Goal: Information Seeking & Learning: Learn about a topic

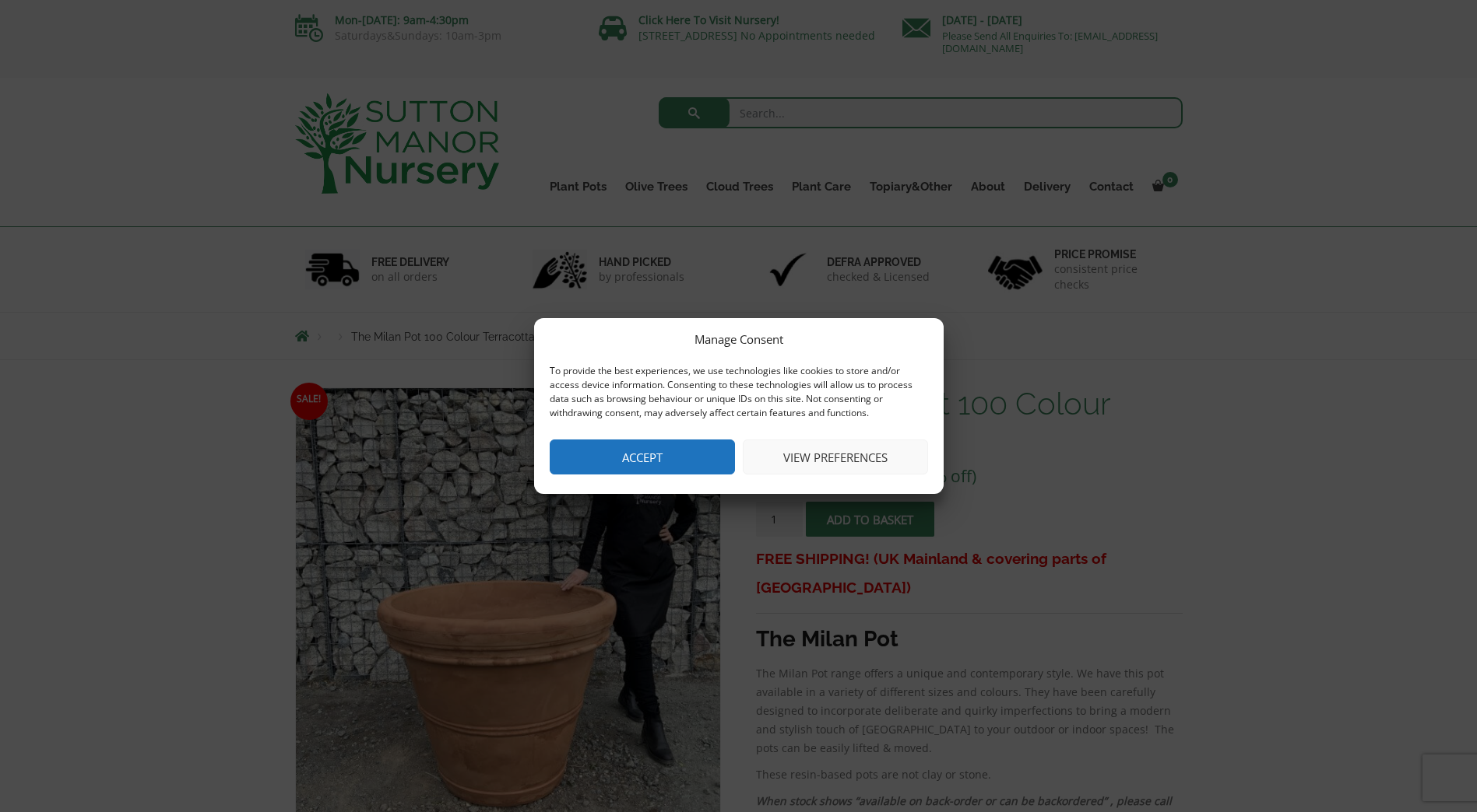
click at [621, 460] on button "Accept" at bounding box center [642, 456] width 185 height 35
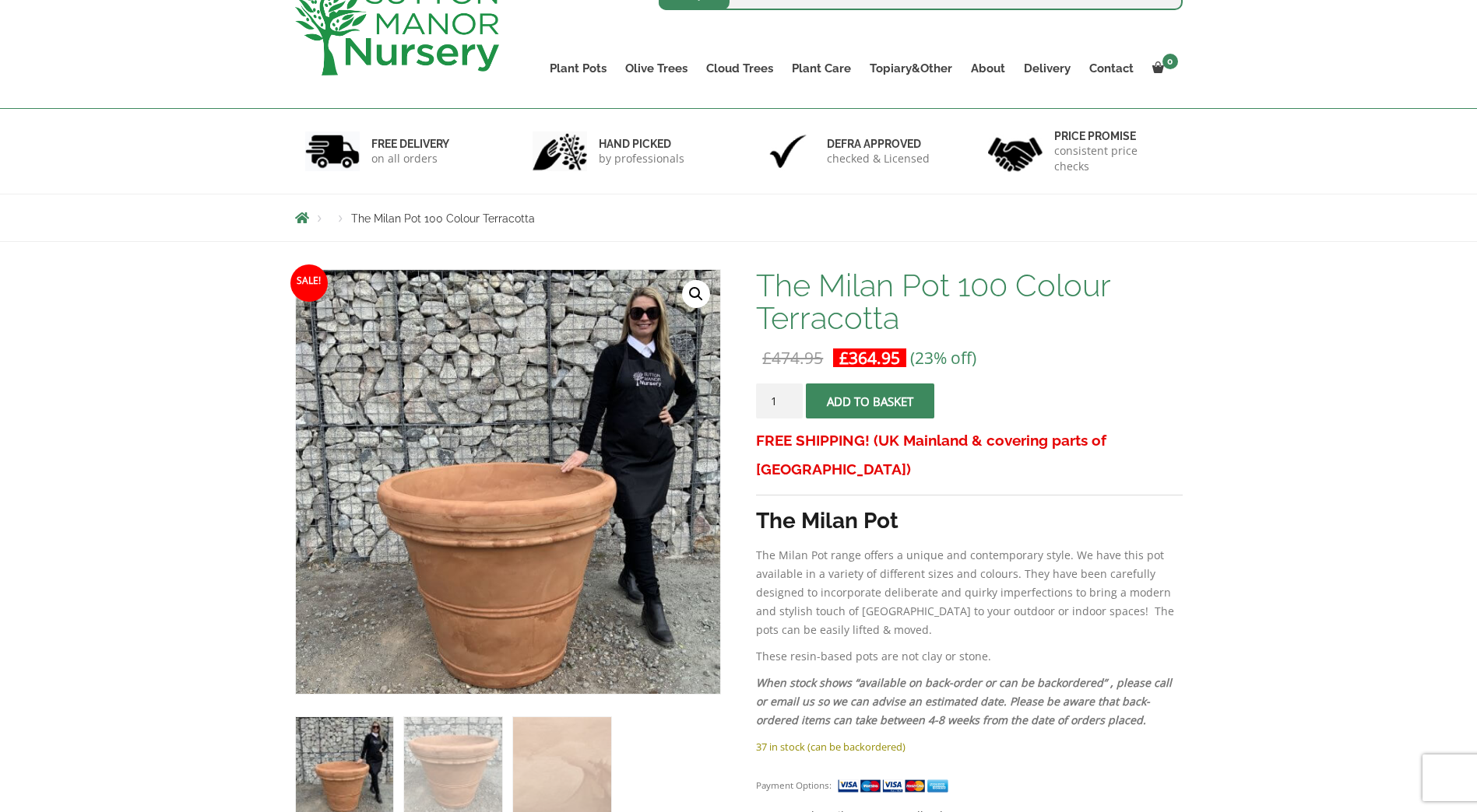
scroll to position [234, 0]
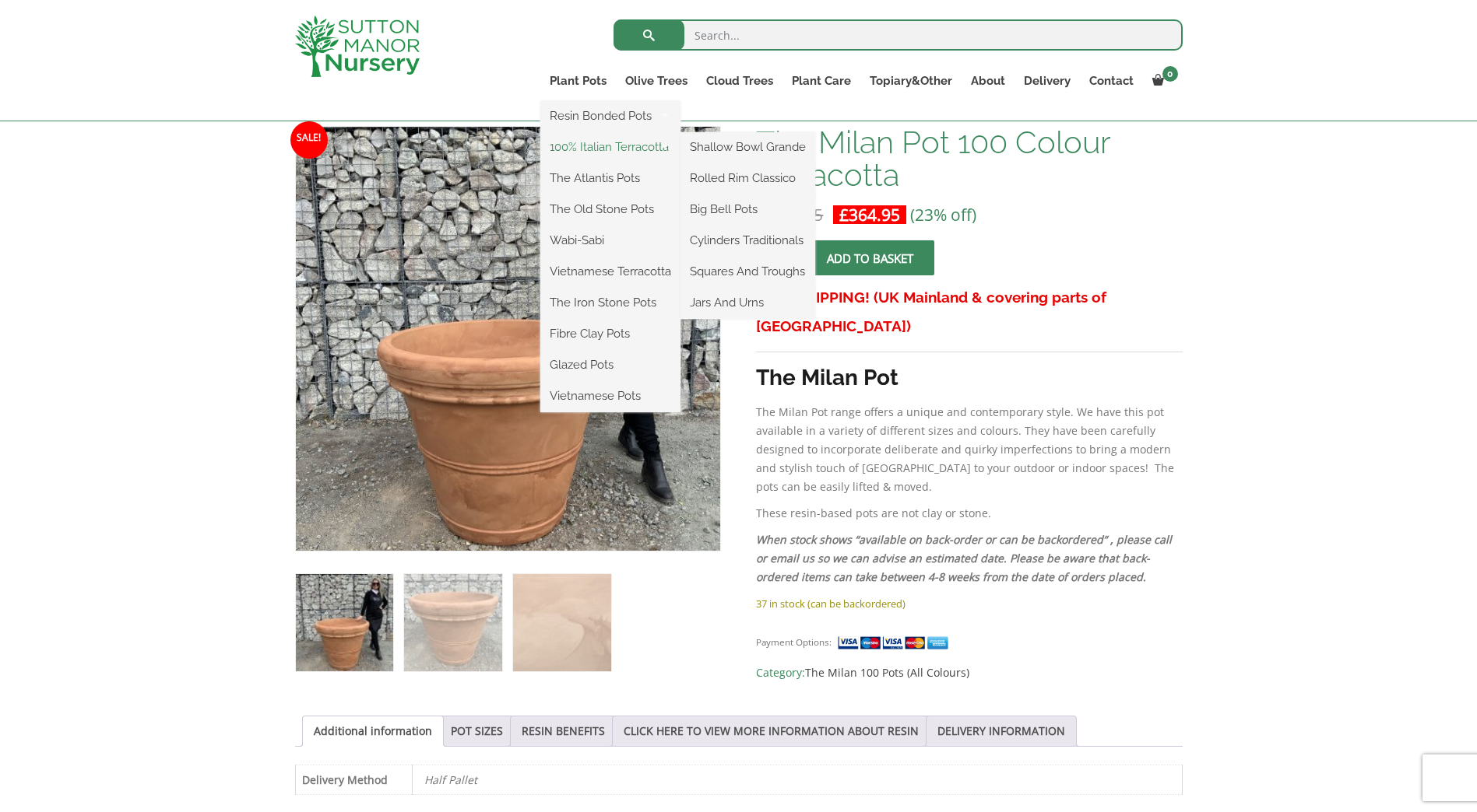
click at [597, 145] on link "100% Italian Terracotta" at bounding box center [610, 147] width 140 height 23
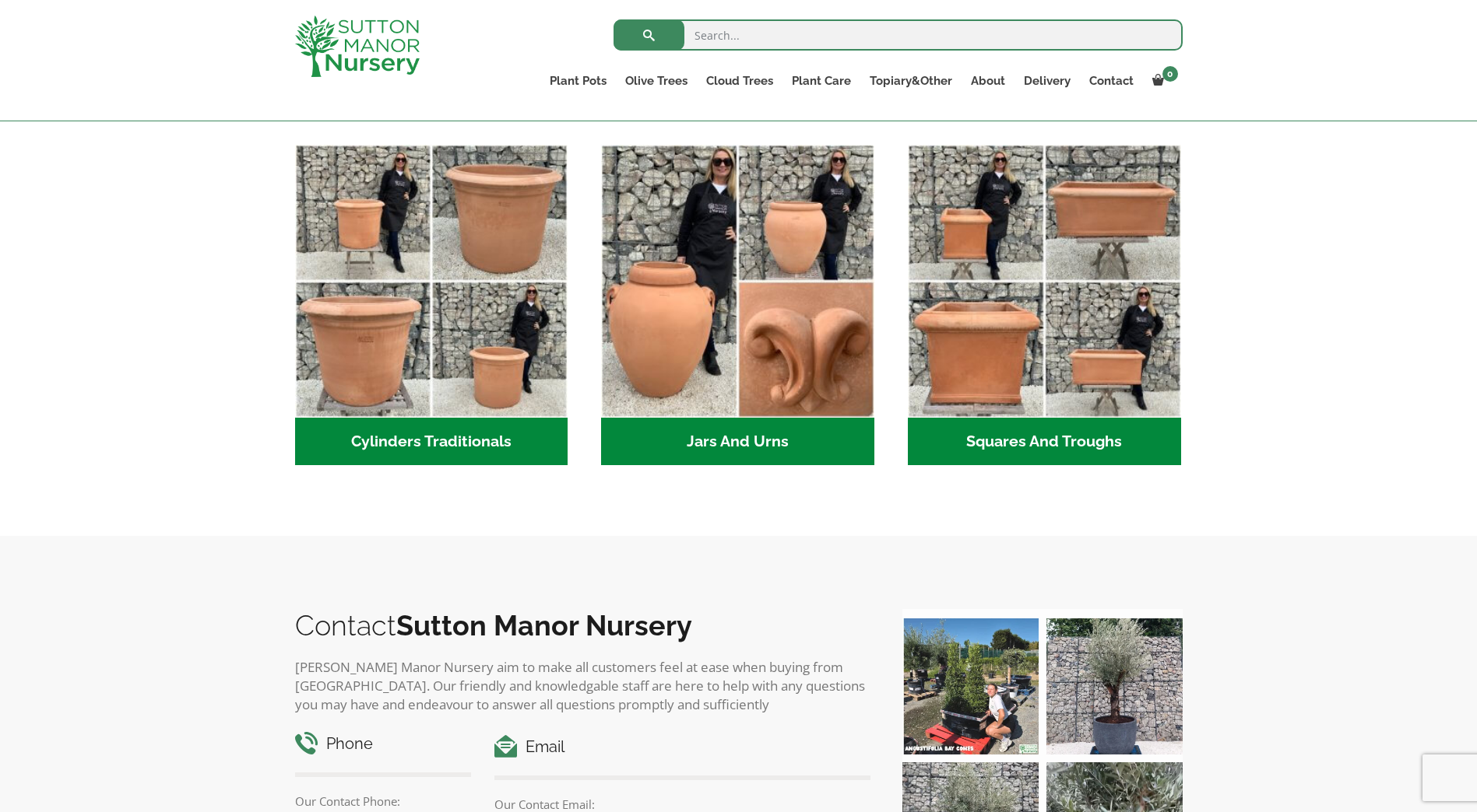
scroll to position [622, 0]
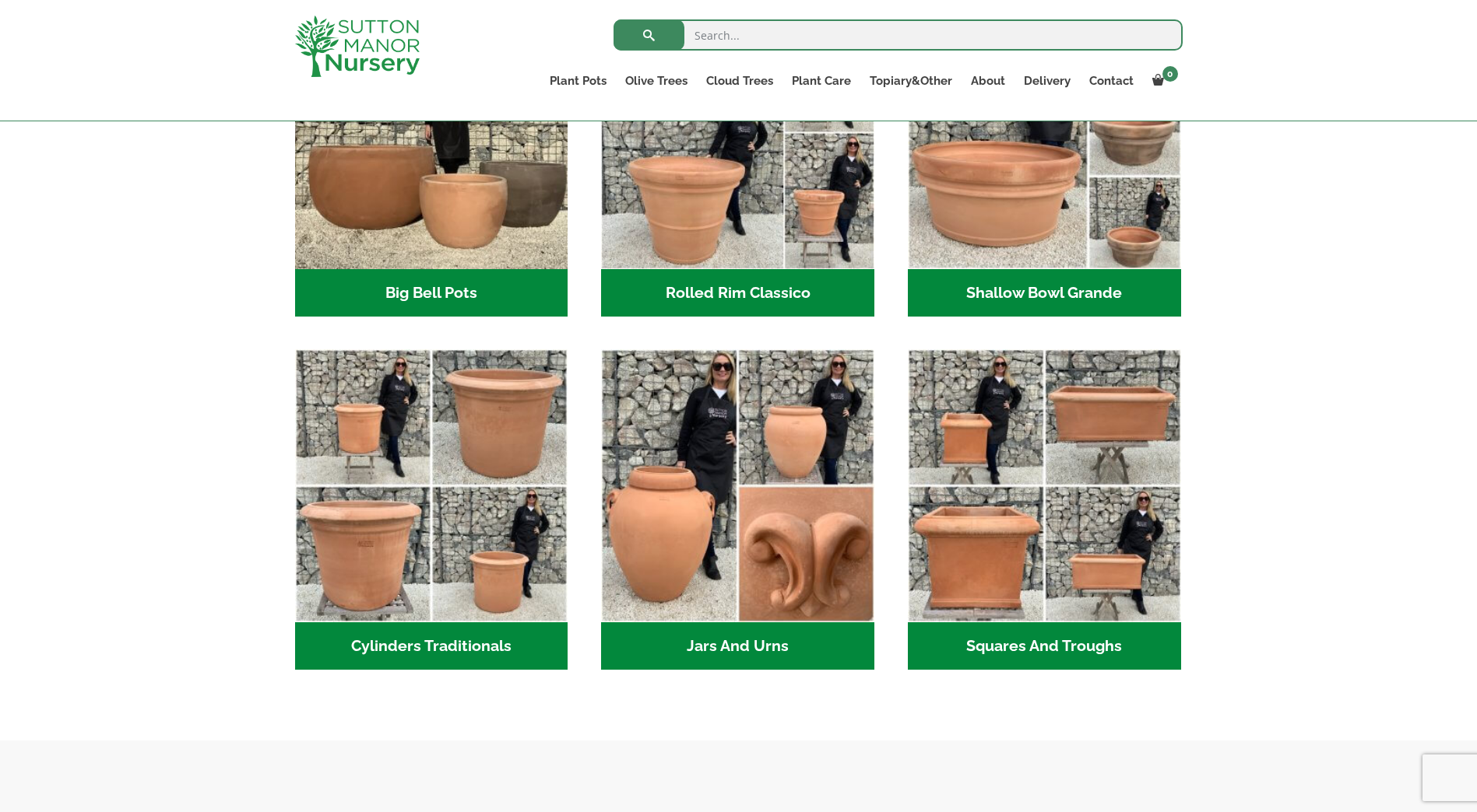
click at [701, 292] on h2 "Rolled Rim Classico (7)" at bounding box center [738, 293] width 273 height 48
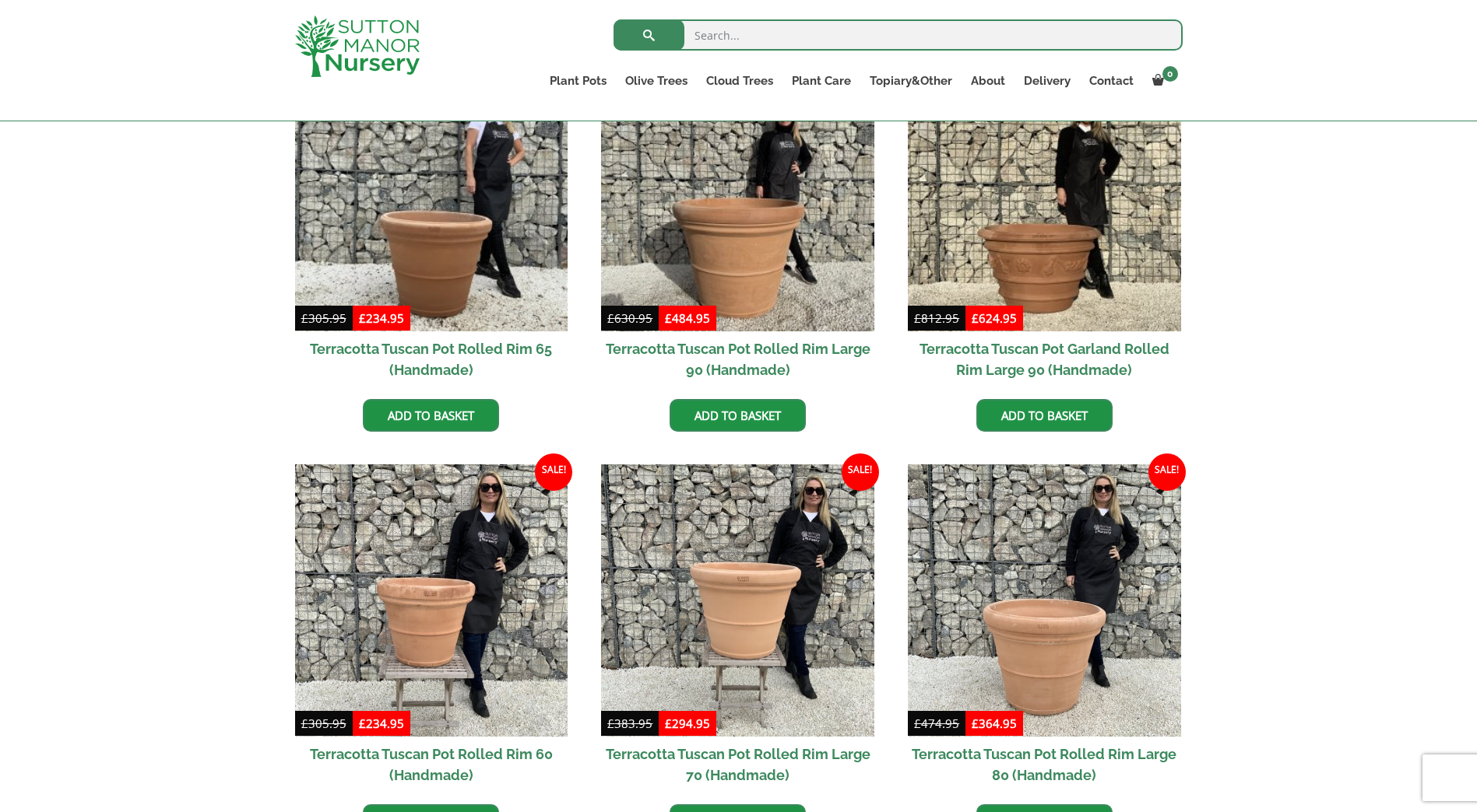
scroll to position [856, 0]
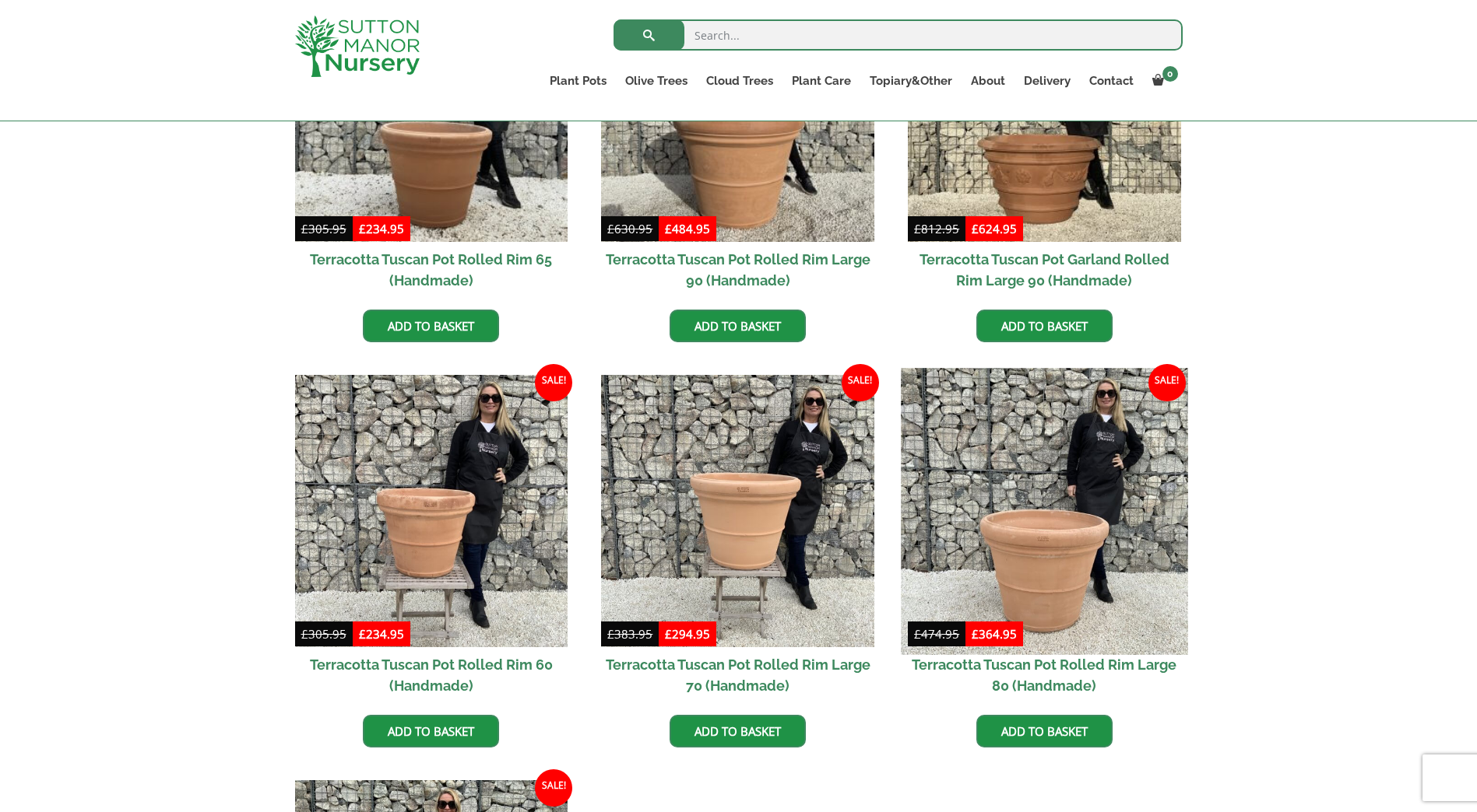
click at [1065, 550] on img at bounding box center [1044, 511] width 286 height 286
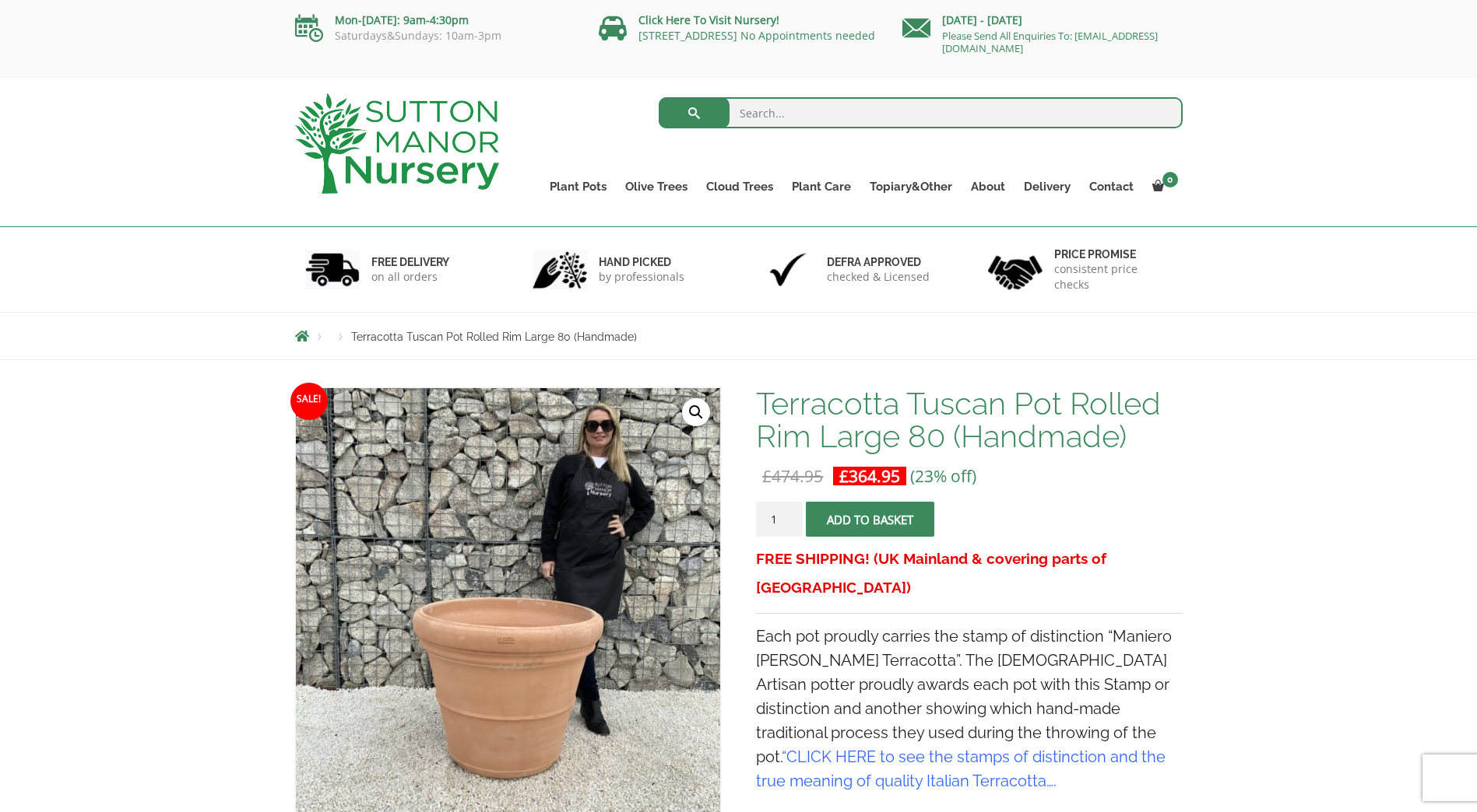
scroll to position [234, 0]
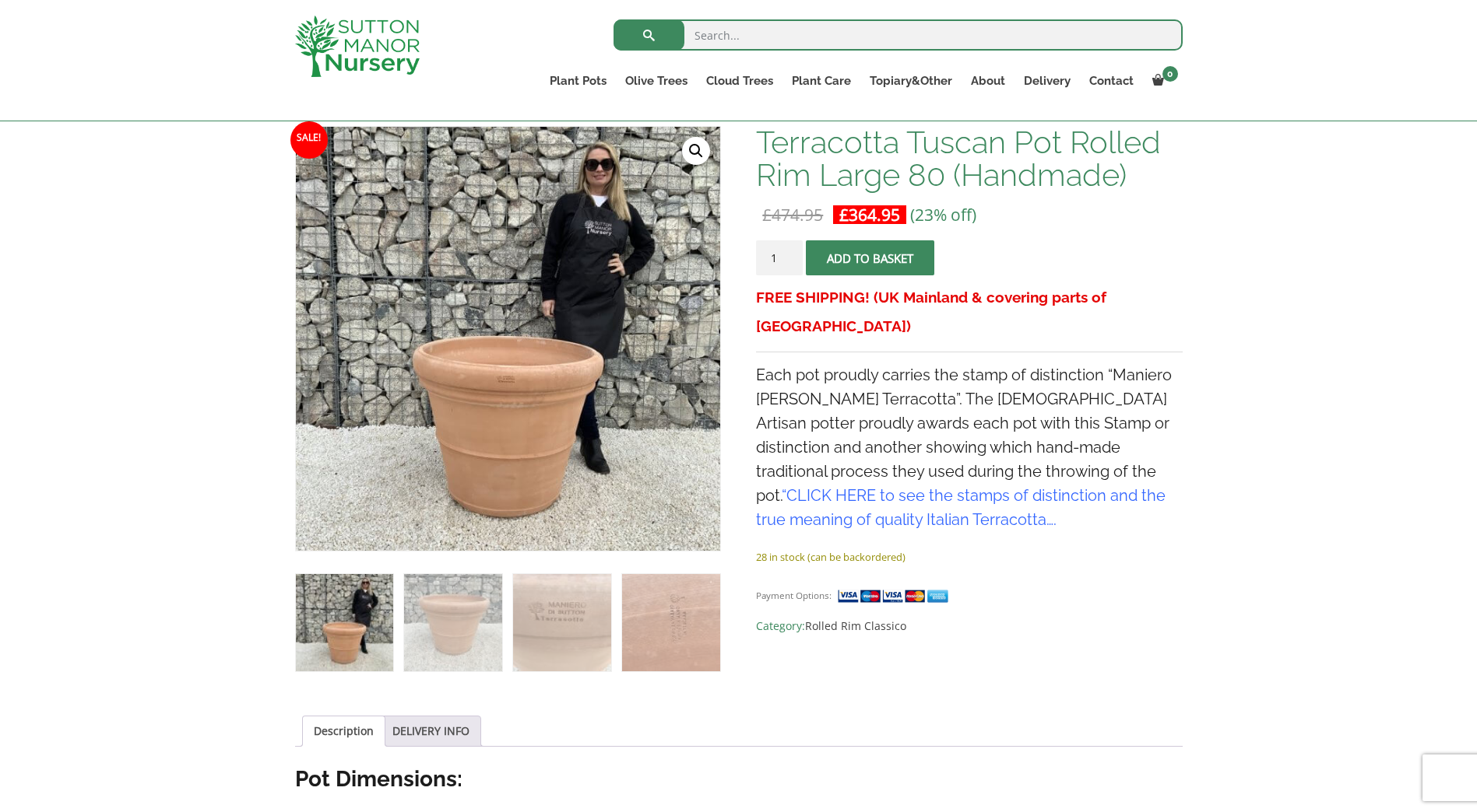
click at [1101, 486] on link "CLICK HERE to see the stamps of distinction and the true meaning of quality Ita…" at bounding box center [960, 507] width 410 height 43
click at [451, 629] on img at bounding box center [453, 623] width 97 height 97
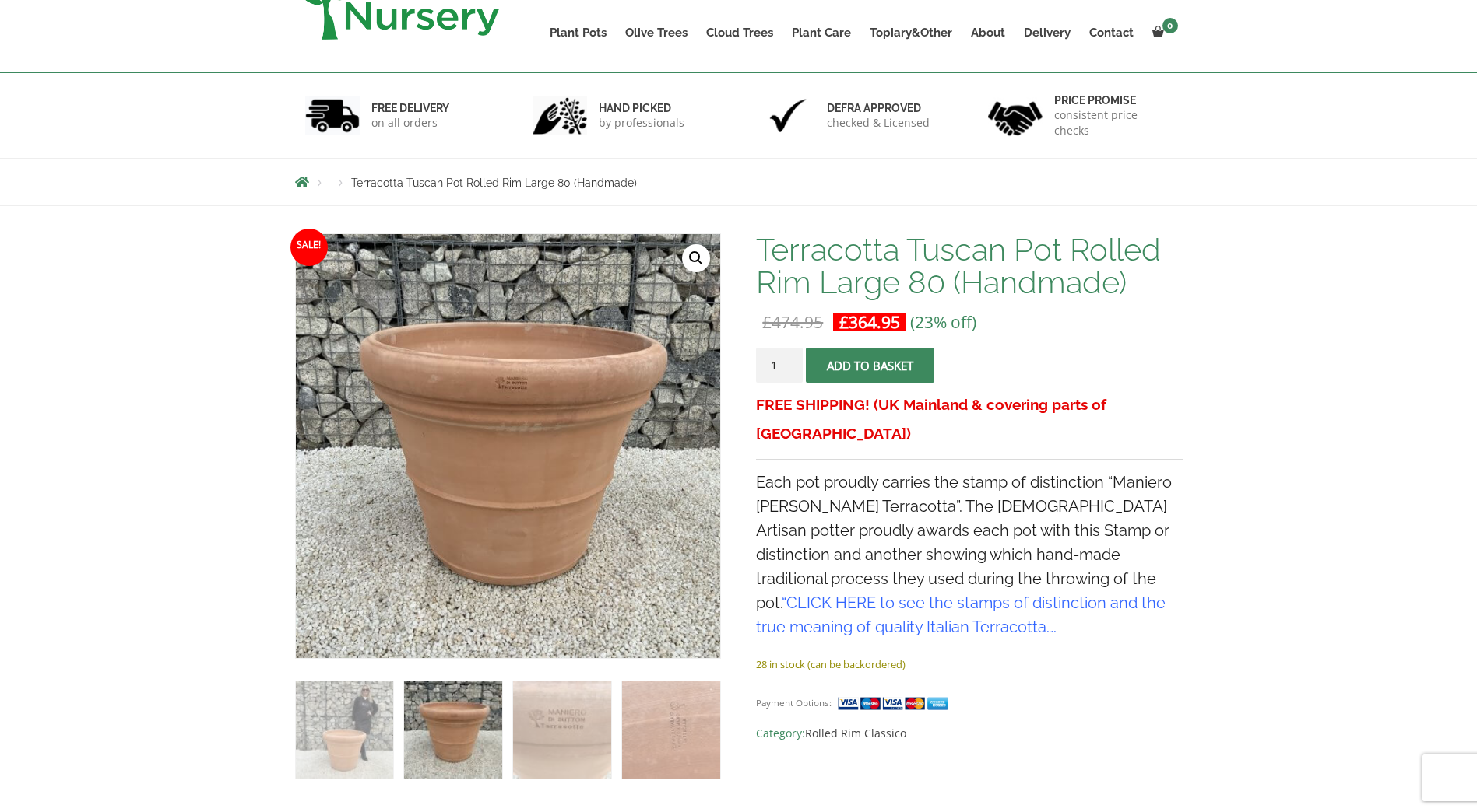
scroll to position [0, 0]
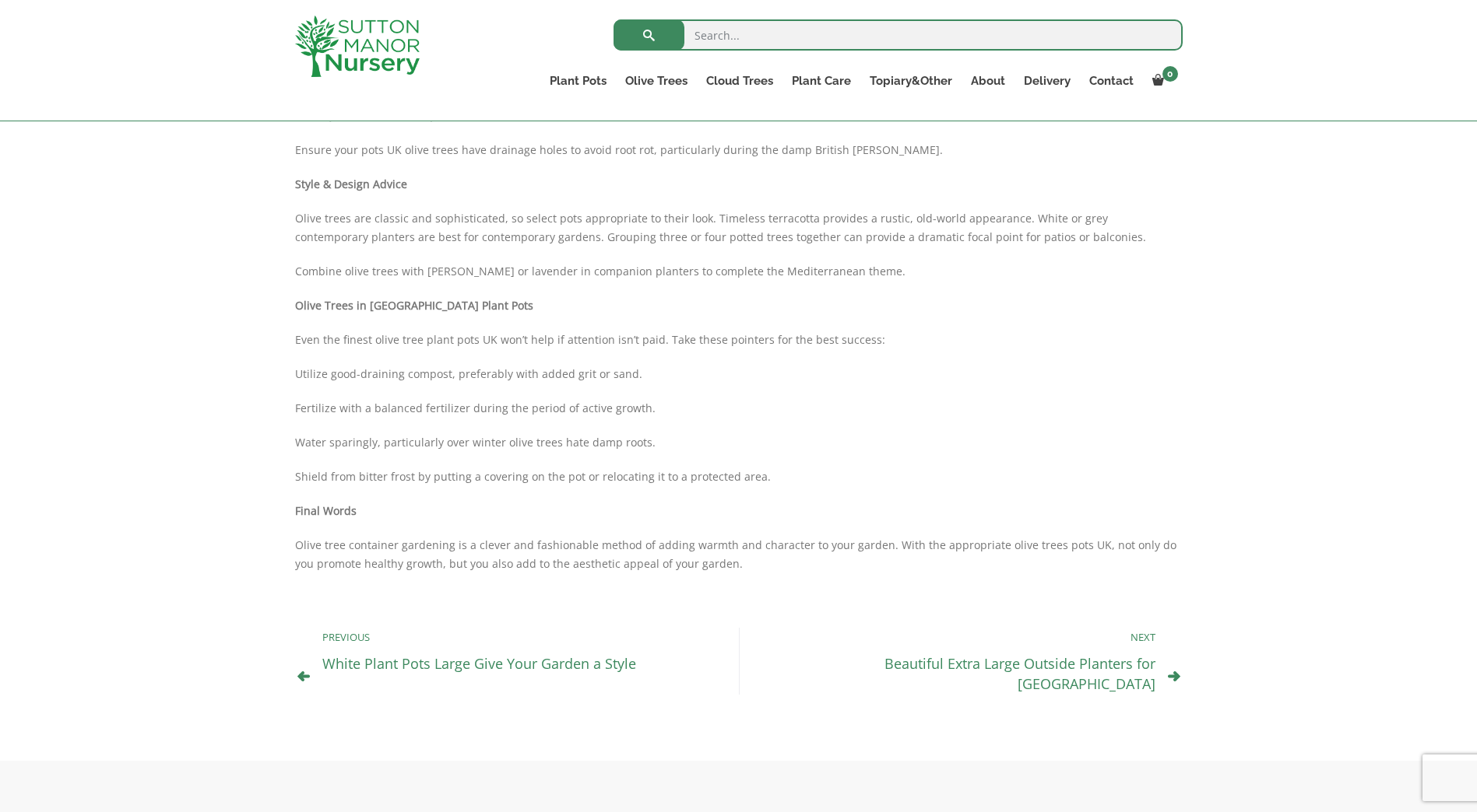
scroll to position [1089, 0]
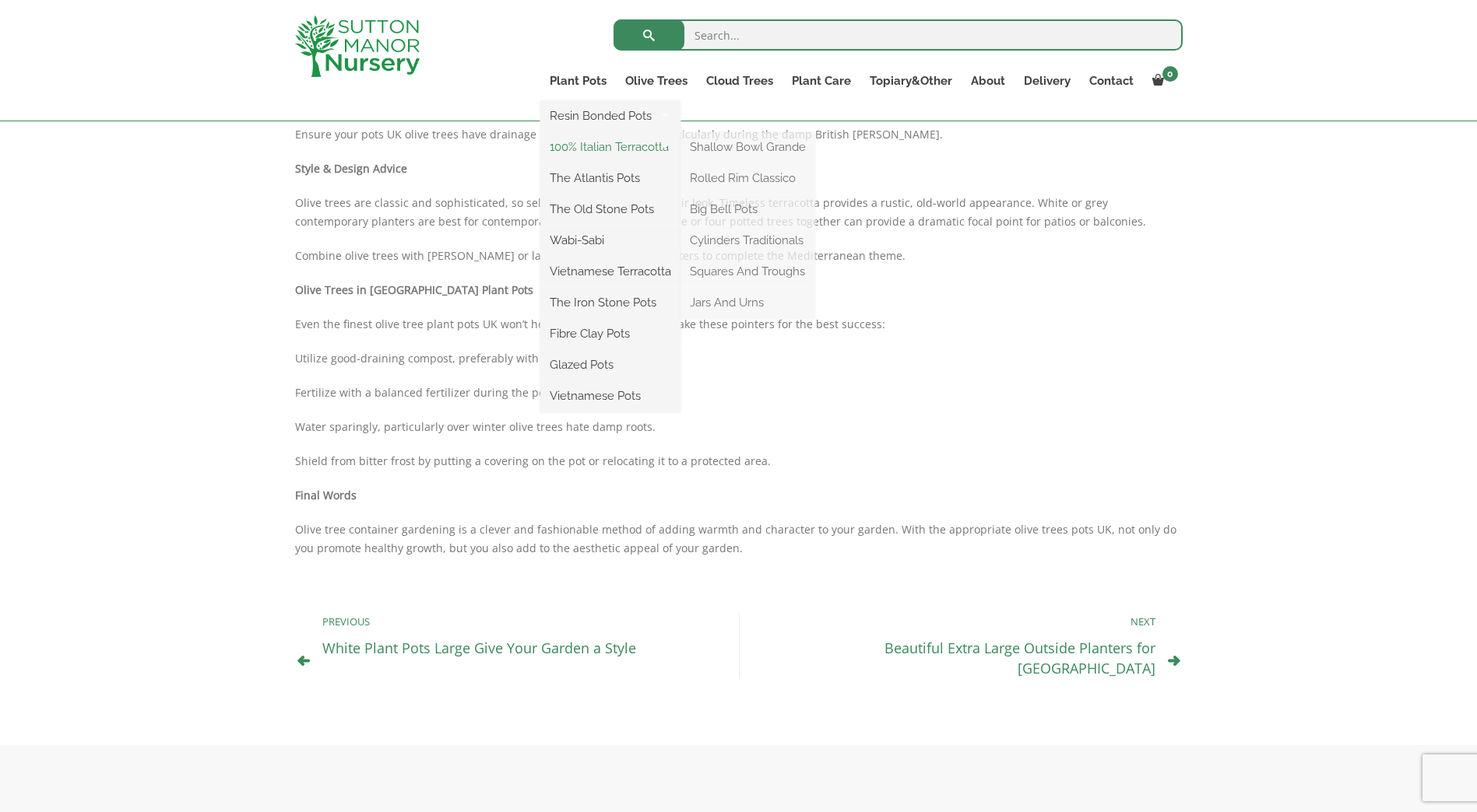
click at [601, 144] on link "100% Italian Terracotta" at bounding box center [610, 147] width 140 height 23
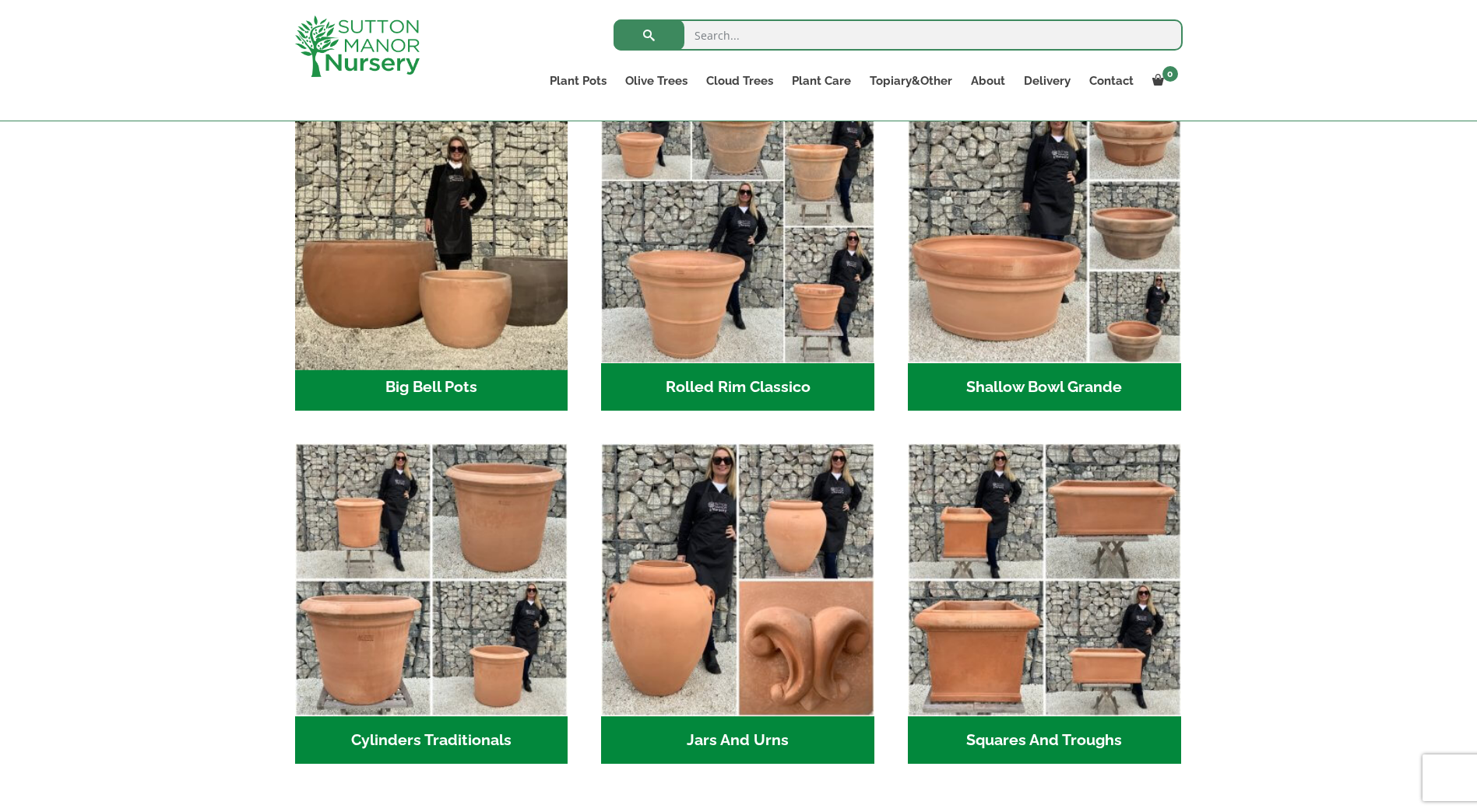
scroll to position [545, 0]
